Goal: Navigation & Orientation: Find specific page/section

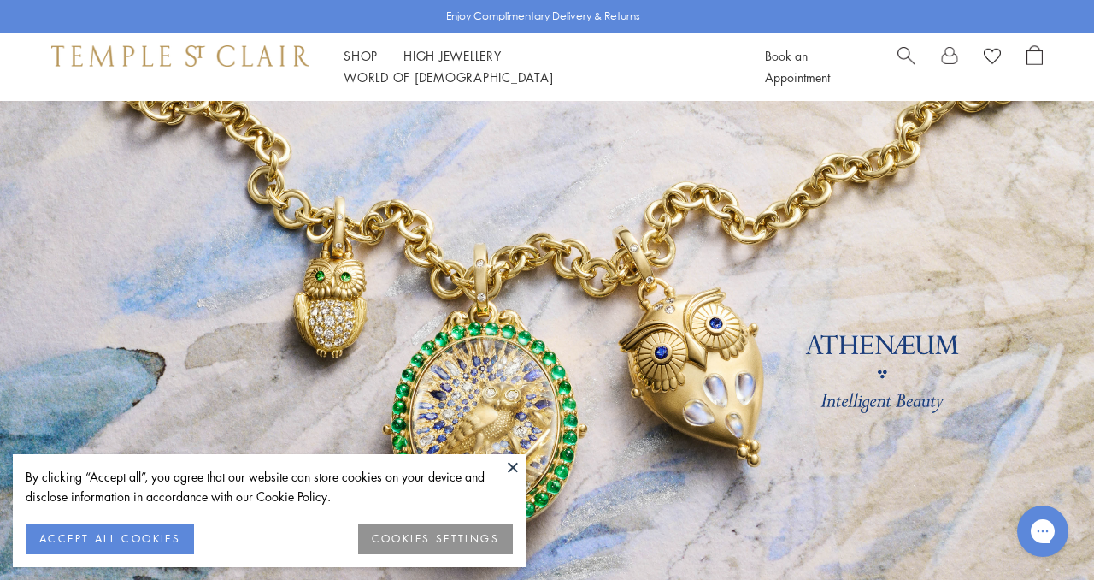
click at [430, 539] on button "COOKIES SETTINGS" at bounding box center [435, 538] width 155 height 31
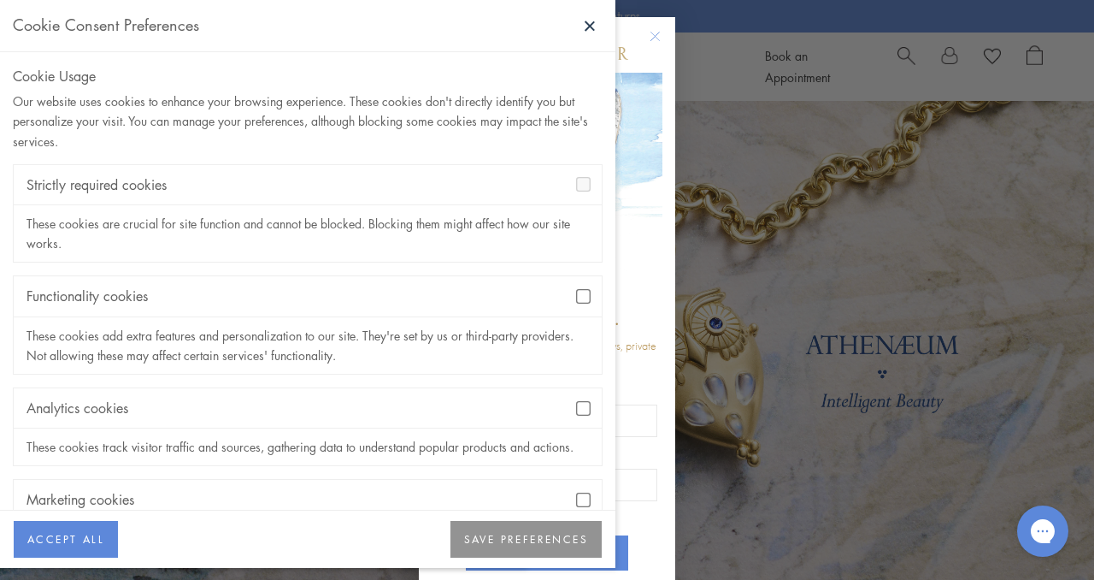
click at [582, 288] on div "Functionality cookies" at bounding box center [308, 296] width 588 height 40
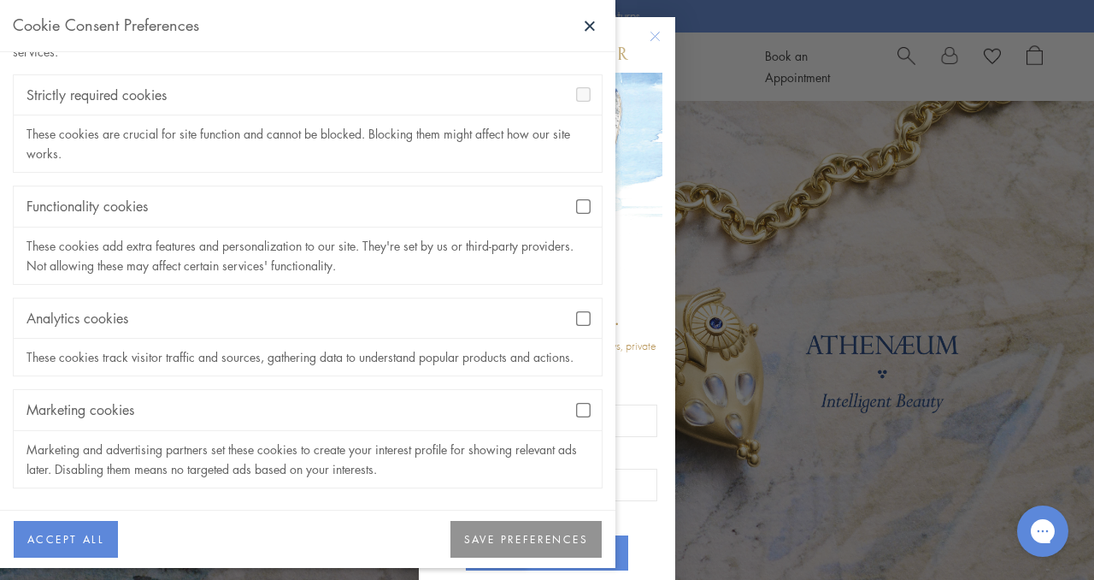
click at [493, 539] on button "SAVE PREFERENCES" at bounding box center [526, 540] width 151 height 38
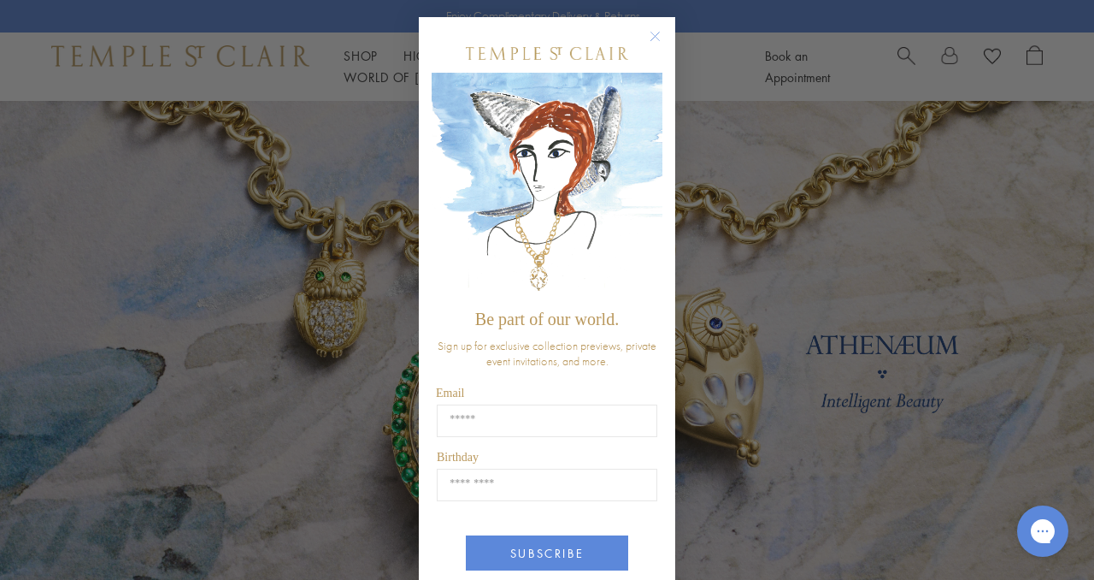
click at [657, 32] on circle "Close dialog" at bounding box center [655, 37] width 21 height 21
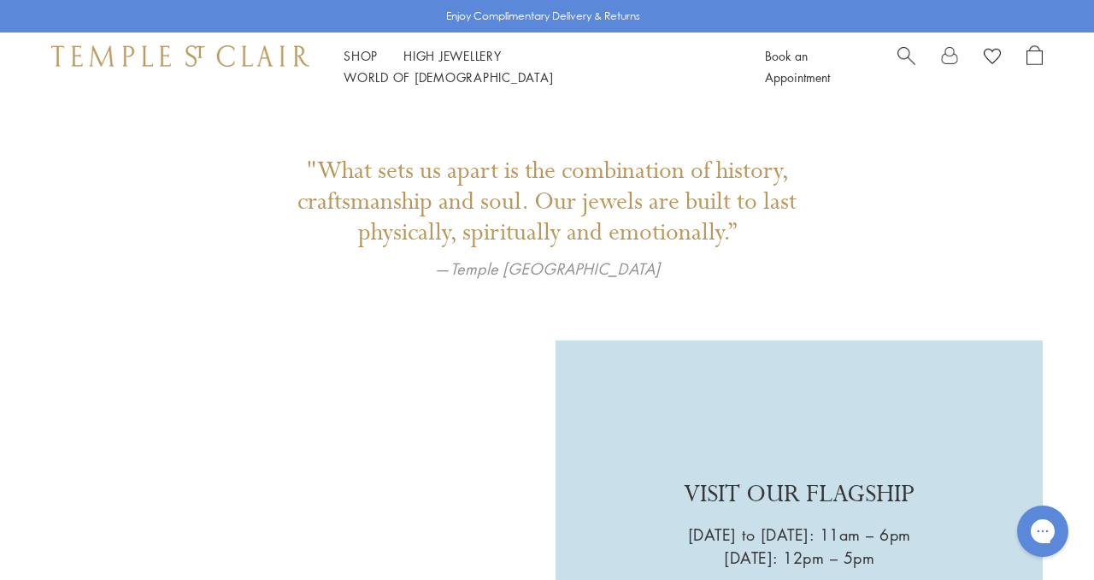
scroll to position [3544, 0]
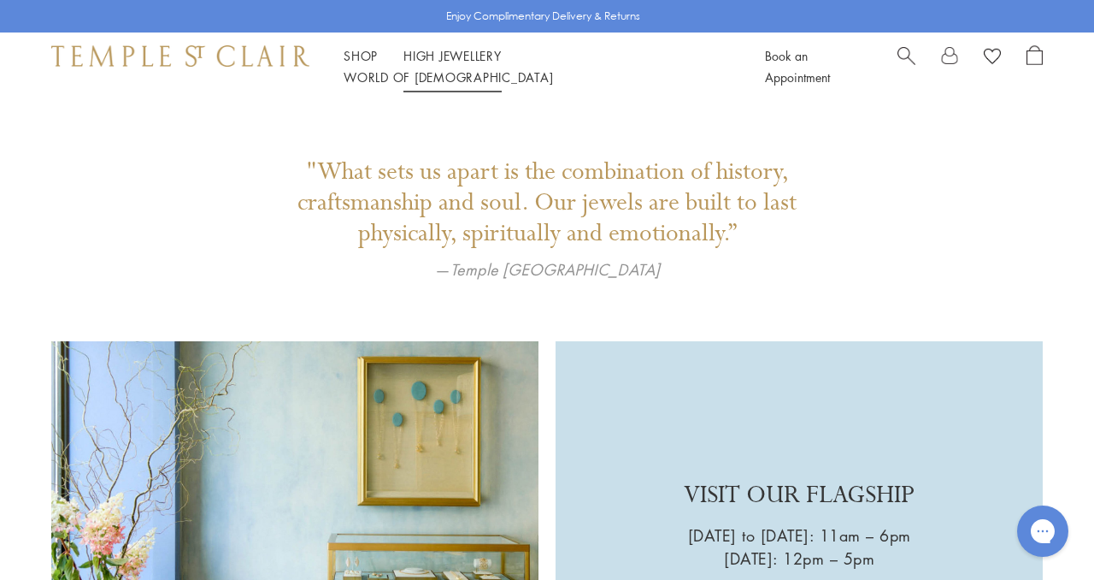
click at [474, 62] on link "High Jewellery High Jewellery" at bounding box center [453, 55] width 98 height 17
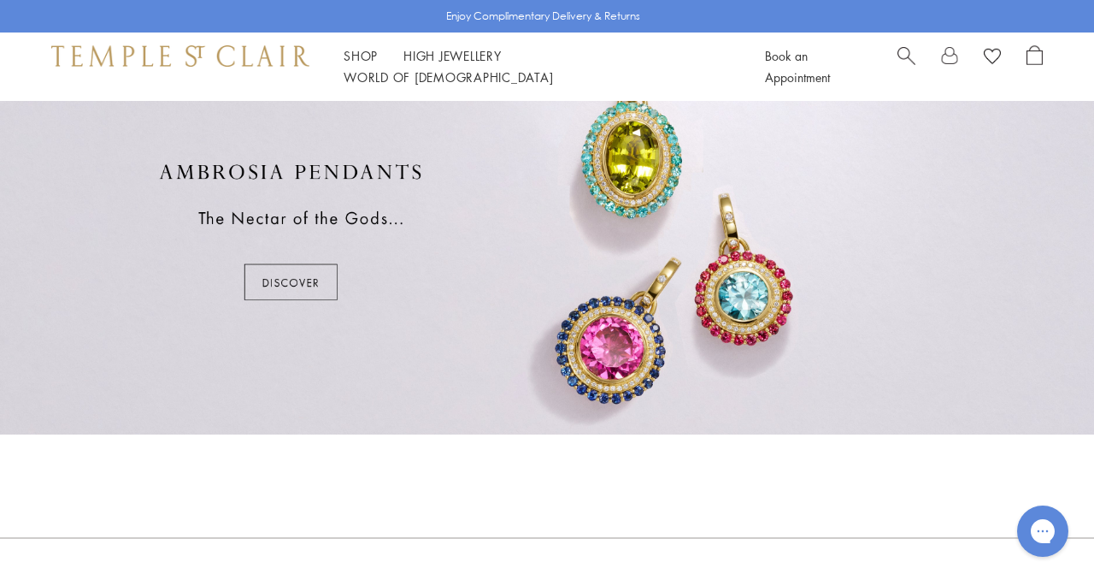
scroll to position [916, 0]
click at [310, 283] on div at bounding box center [547, 232] width 1094 height 405
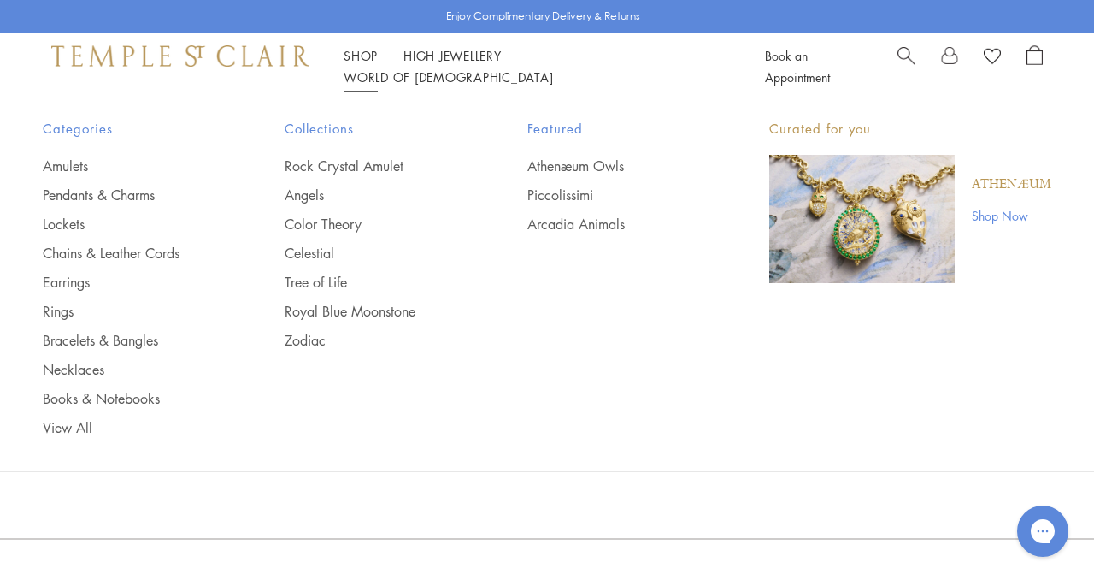
click at [362, 64] on link "Shop Shop" at bounding box center [361, 55] width 34 height 17
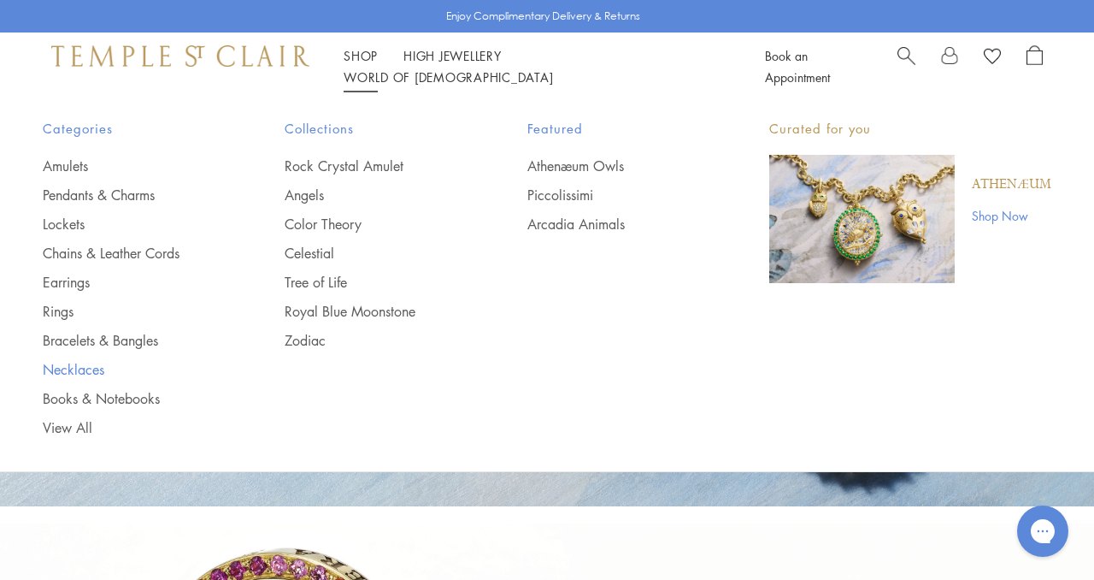
click at [95, 367] on link "Necklaces" at bounding box center [130, 369] width 174 height 19
click at [147, 192] on link "Pendants & Charms" at bounding box center [130, 195] width 174 height 19
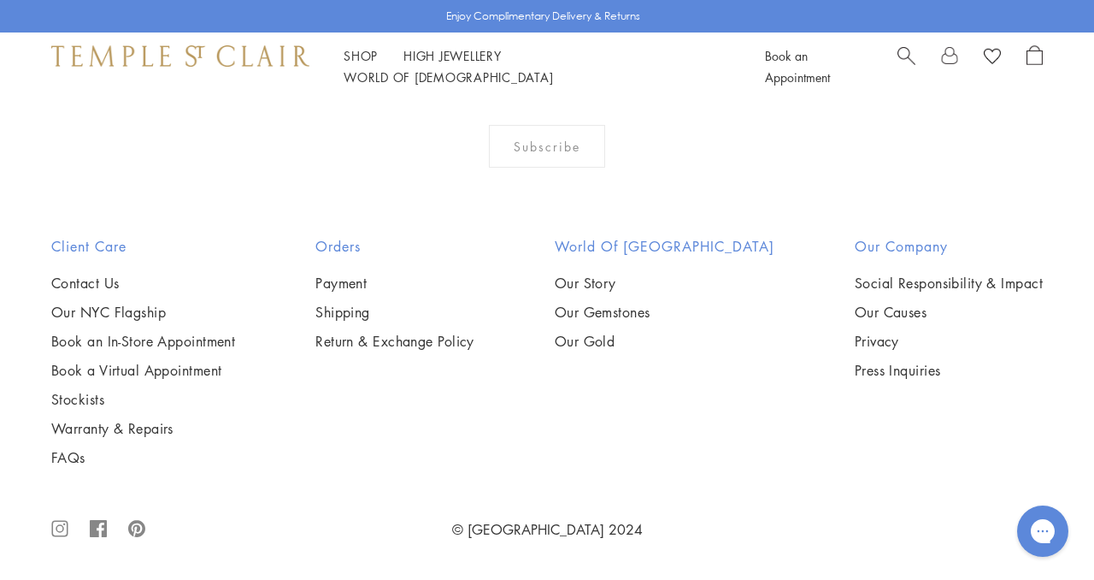
scroll to position [8947, 0]
